Goal: Task Accomplishment & Management: Manage account settings

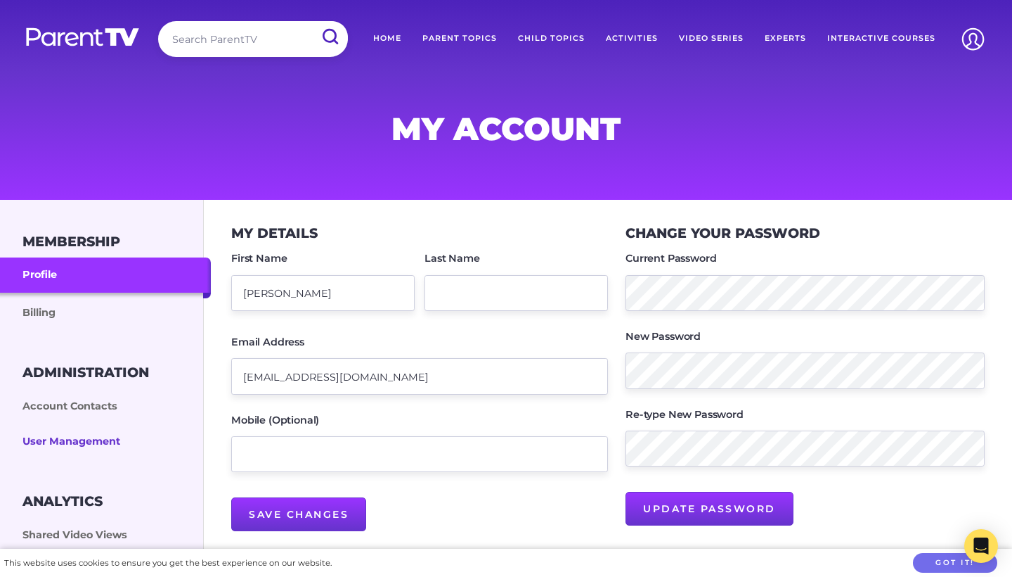
click at [70, 439] on link "User Management" at bounding box center [105, 441] width 211 height 35
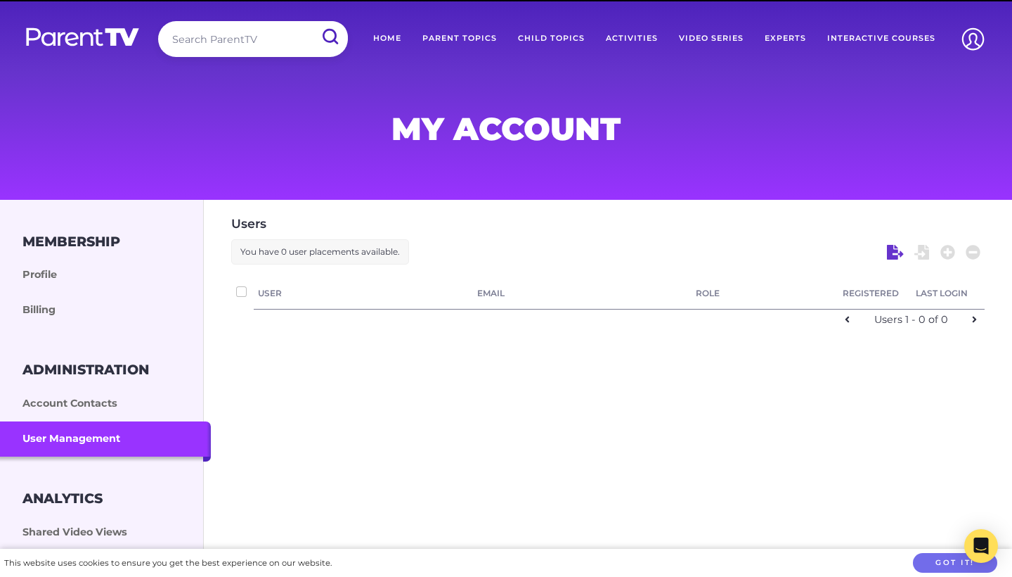
checkbox input "false"
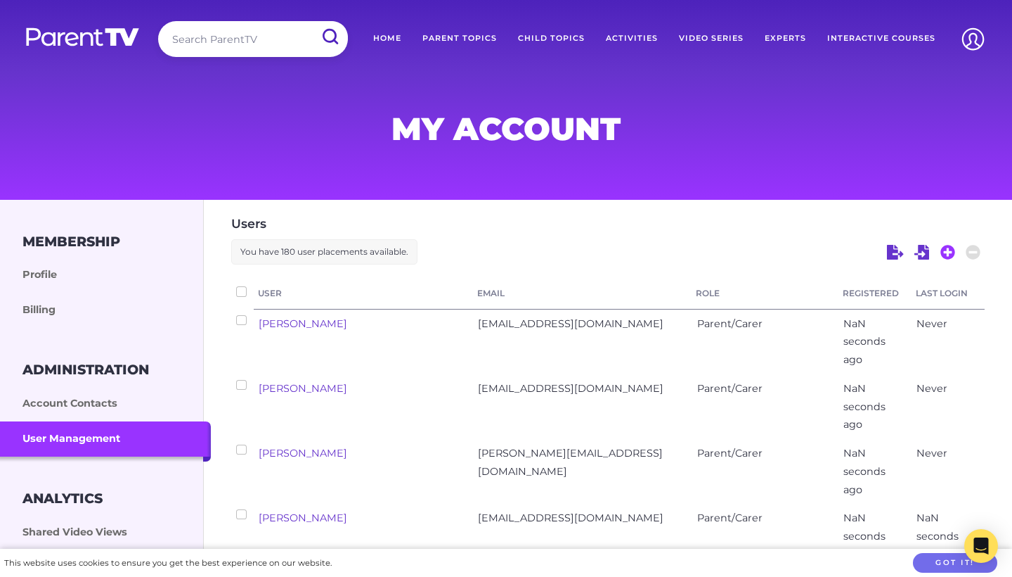
click at [947, 252] on icon at bounding box center [948, 252] width 15 height 15
select select "ptv_elc_member"
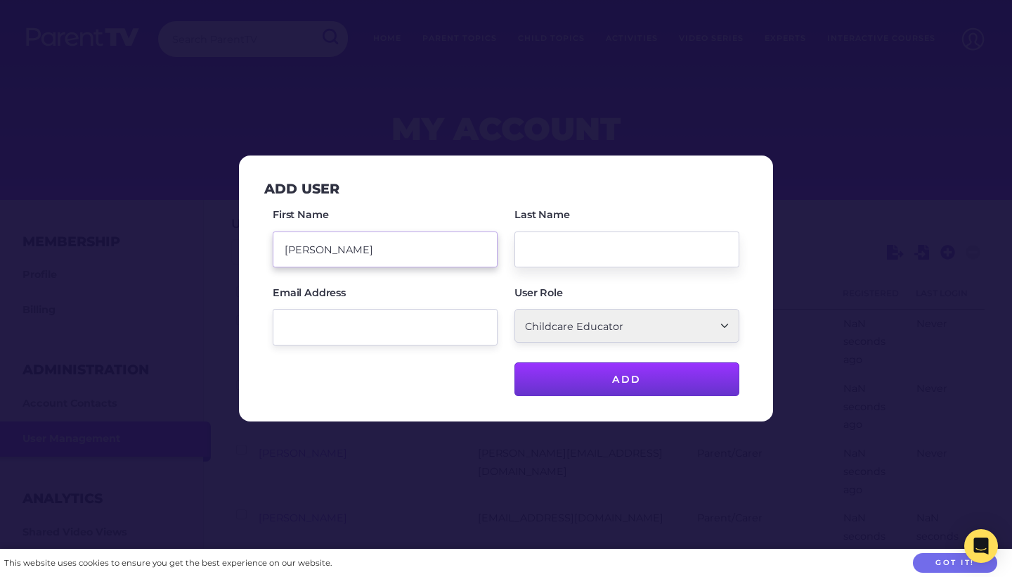
type input "[PERSON_NAME]"
type input "Pun"
paste input "[PERSON_NAME][EMAIL_ADDRESS][DOMAIN_NAME]"
type input "[PERSON_NAME][EMAIL_ADDRESS][DOMAIN_NAME]"
select select "ptv_member"
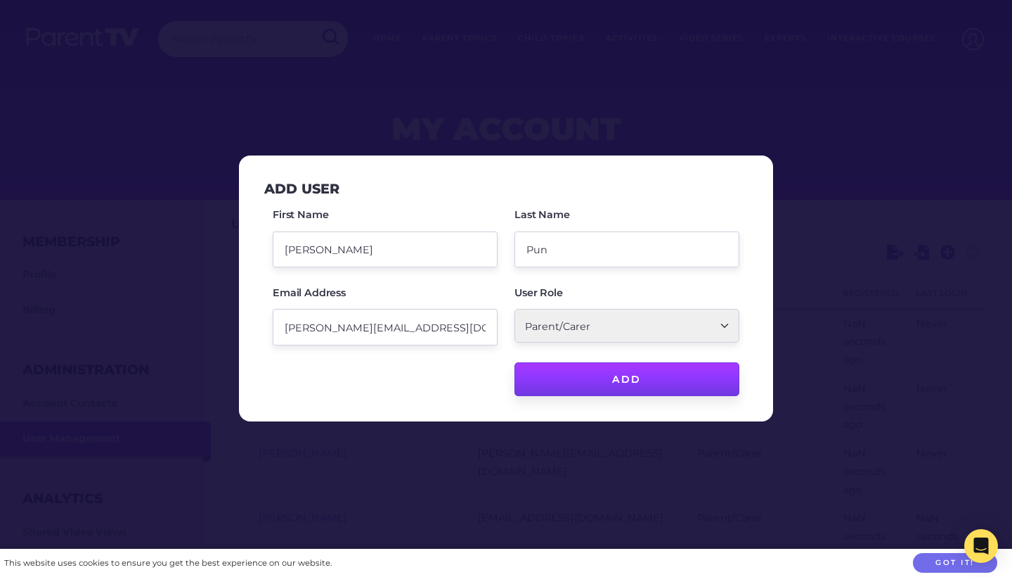
click at [632, 383] on input "Add" at bounding box center [627, 379] width 225 height 34
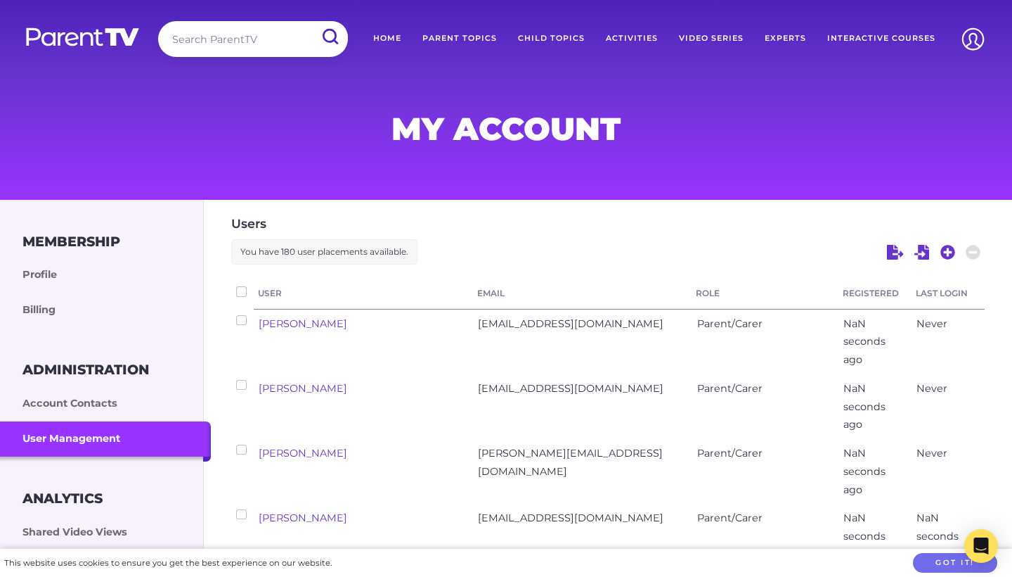
checkbox input "false"
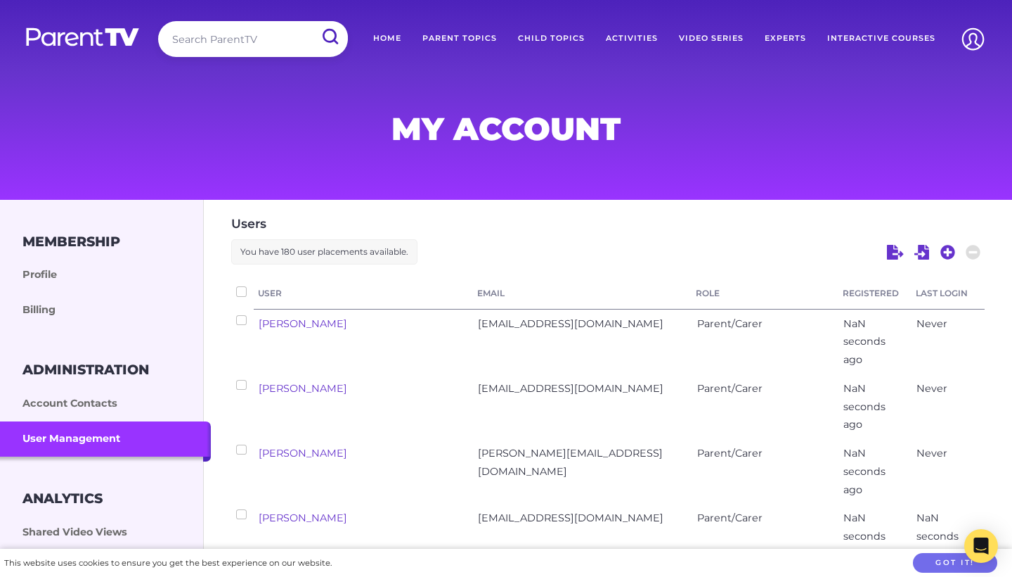
checkbox input "false"
